Goal: Browse casually: Explore the website without a specific task or goal

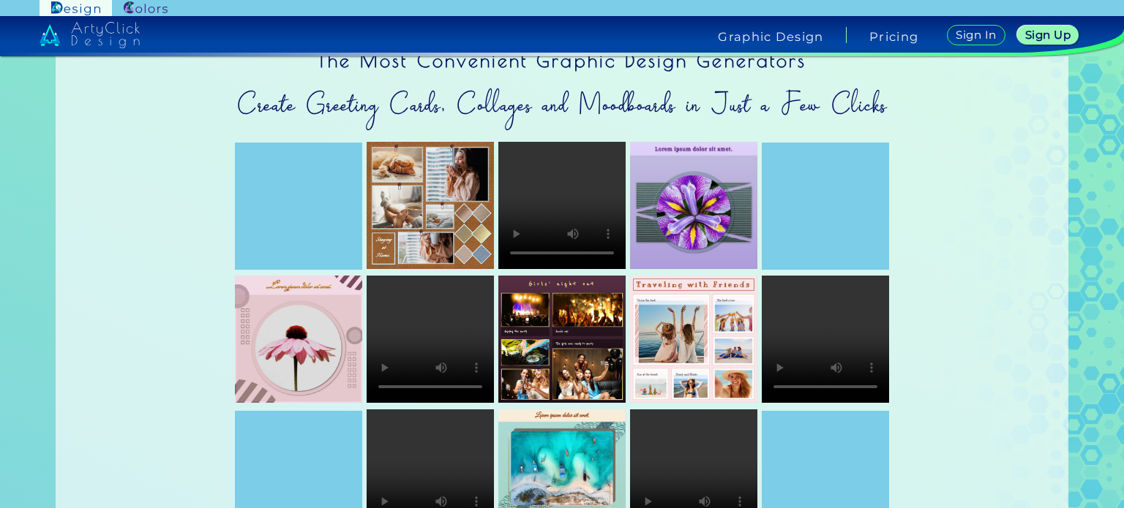
scroll to position [41, 0]
click at [690, 326] on img at bounding box center [693, 339] width 127 height 127
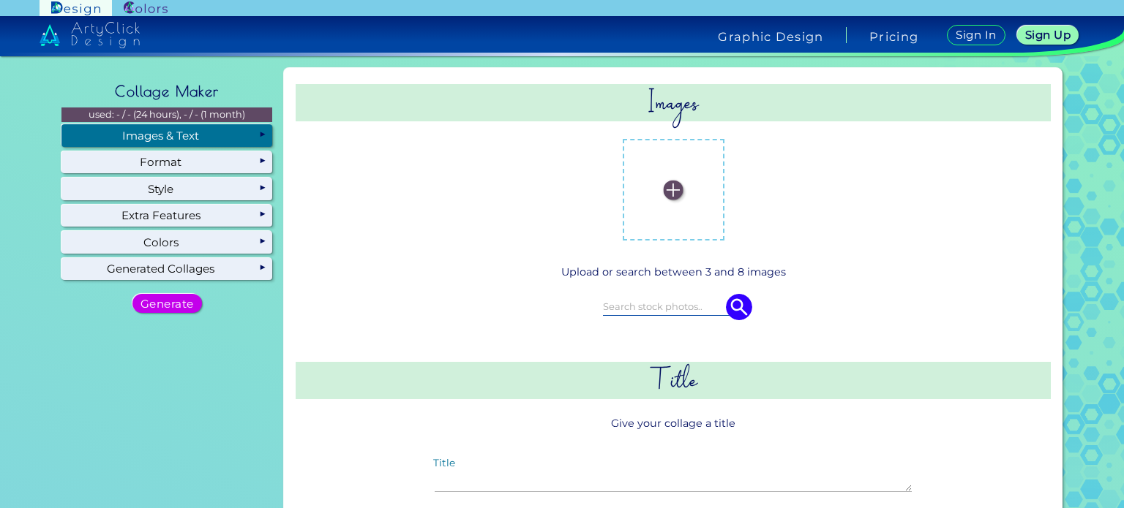
click at [544, 245] on div "non-dominant Description non-dominant" at bounding box center [673, 189] width 679 height 125
